Goal: Browse casually

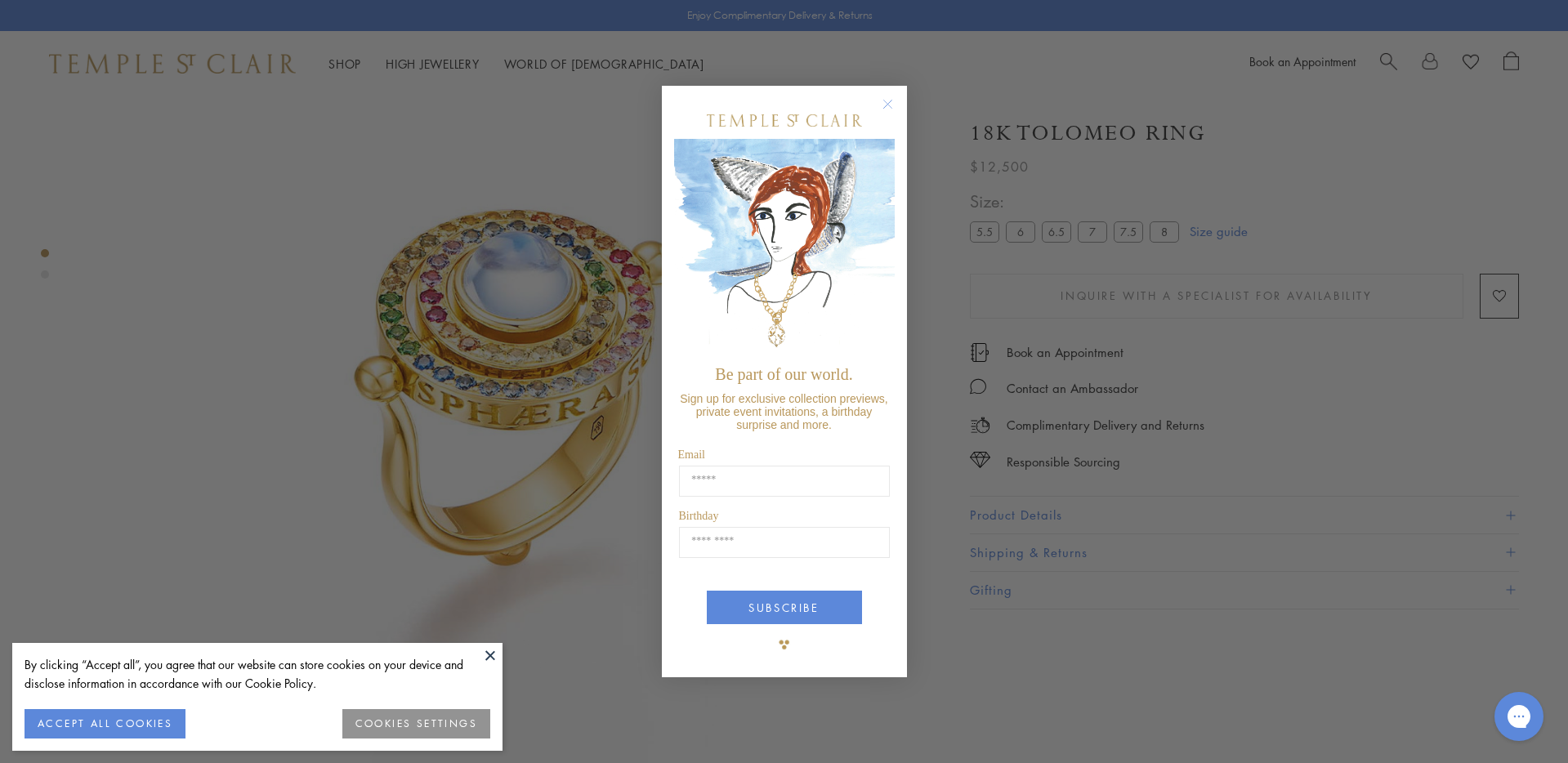
drag, startPoint x: 885, startPoint y: 107, endPoint x: 792, endPoint y: 3, distance: 139.5
click at [884, 107] on icon "Close dialog" at bounding box center [887, 104] width 20 height 20
